Goal: Download file/media

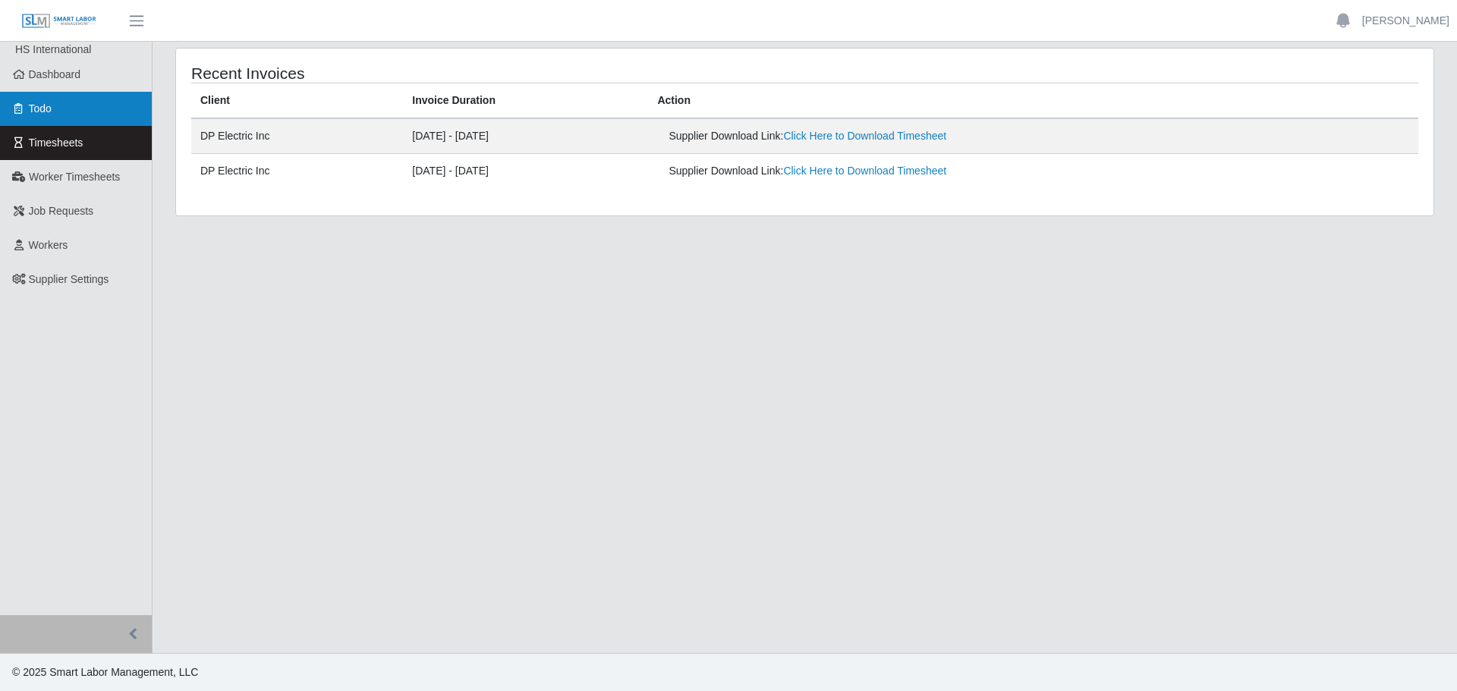
click at [70, 105] on link "Todo" at bounding box center [76, 109] width 152 height 34
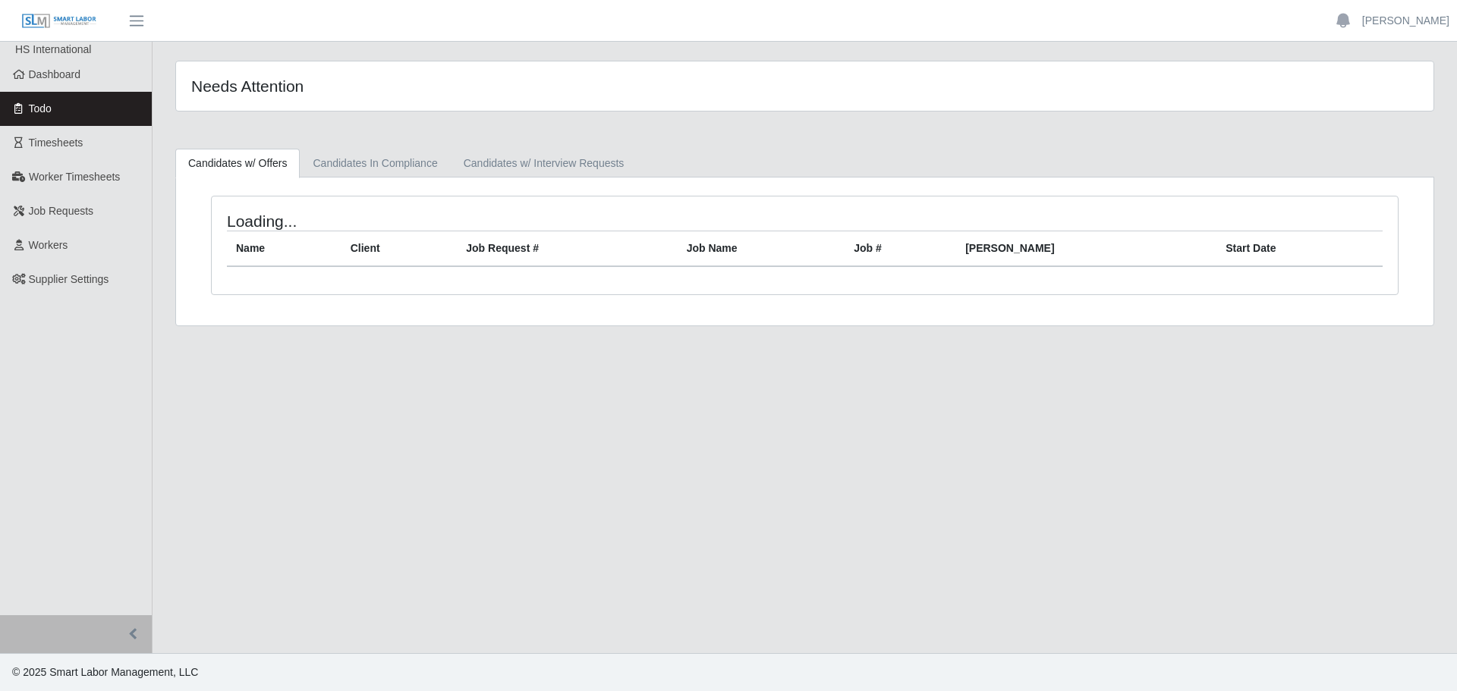
click at [60, 138] on span "Timesheets" at bounding box center [56, 143] width 55 height 12
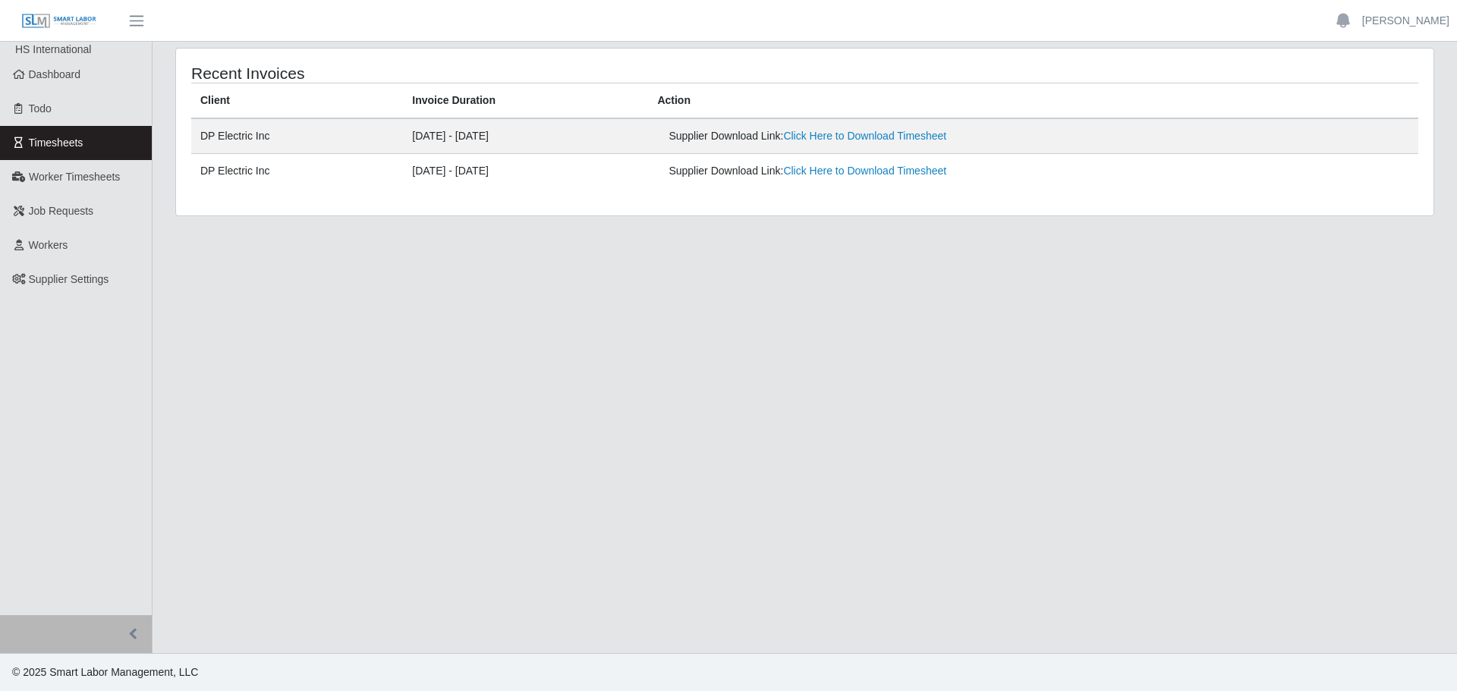
click at [880, 144] on div "Supplier Download Link: Click Here to Download Timesheet" at bounding box center [908, 136] width 478 height 16
click at [879, 137] on link "Click Here to Download Timesheet" at bounding box center [864, 136] width 163 height 12
